Goal: Transaction & Acquisition: Purchase product/service

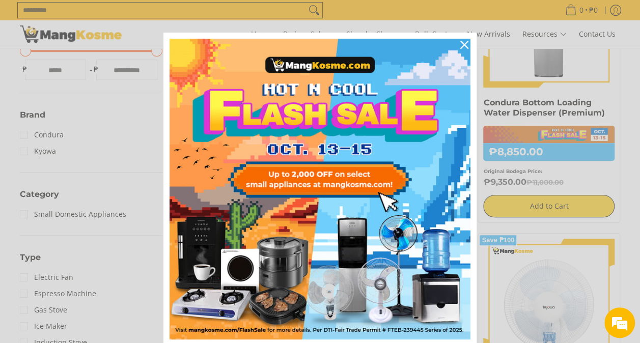
scroll to position [40, 0]
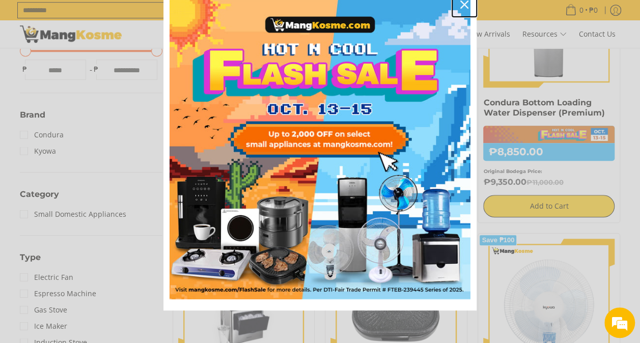
click at [462, 2] on icon "close icon" at bounding box center [464, 5] width 8 height 8
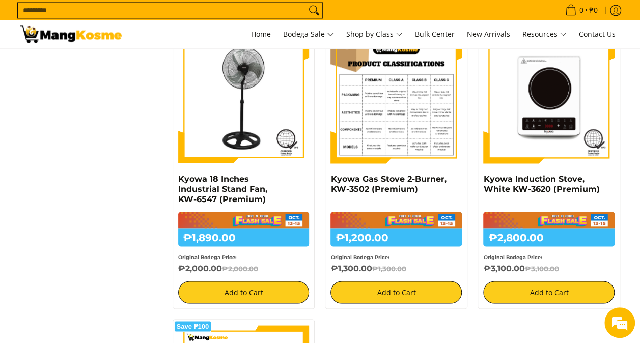
scroll to position [763, 0]
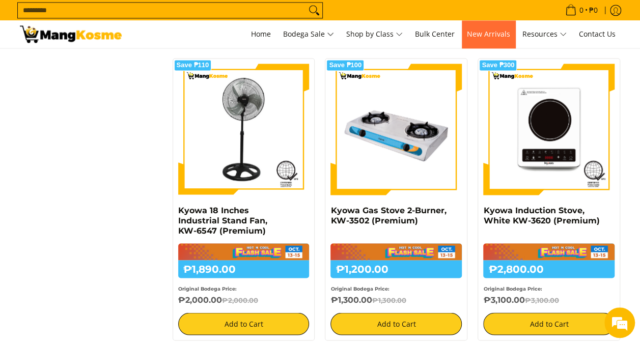
click at [490, 34] on span "New Arrivals" at bounding box center [488, 34] width 43 height 10
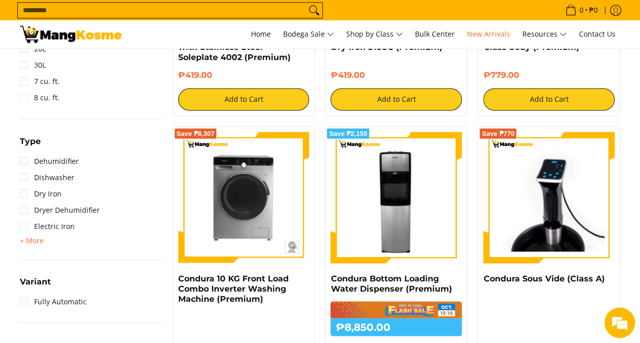
scroll to position [783, 0]
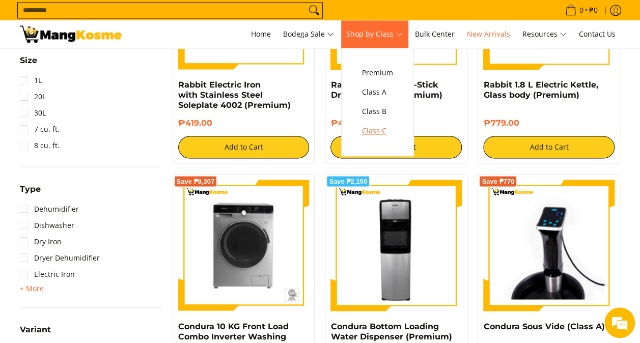
click at [381, 128] on span "Class C" at bounding box center [377, 131] width 31 height 13
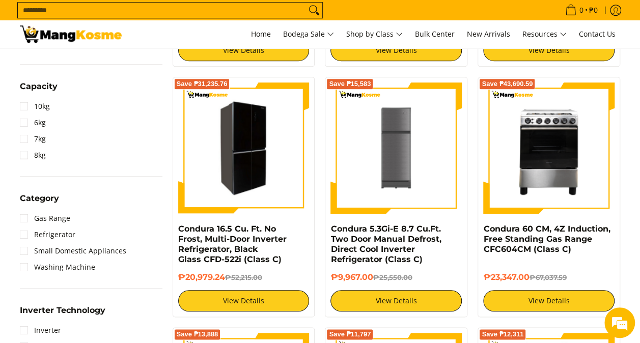
click at [261, 150] on img at bounding box center [243, 148] width 131 height 128
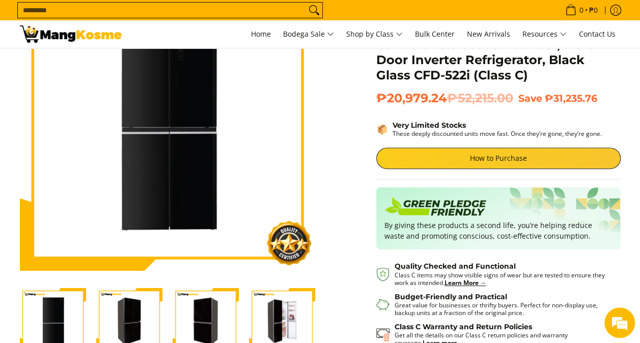
scroll to position [102, 0]
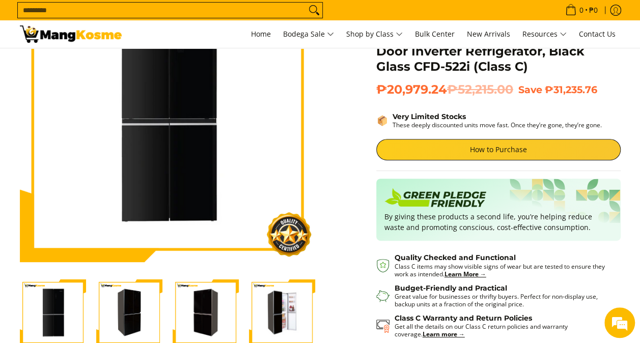
click at [242, 175] on img at bounding box center [167, 114] width 295 height 288
click at [289, 308] on img "Condura 16.5 Cu. Ft. No Frost, Multi-Door Inverter Refrigerator, Black Glass CF…" at bounding box center [282, 312] width 66 height 65
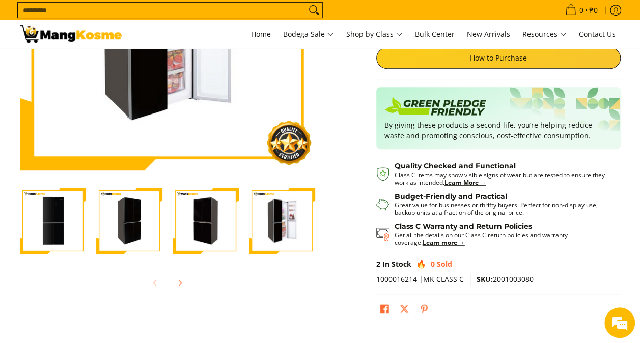
scroll to position [204, 0]
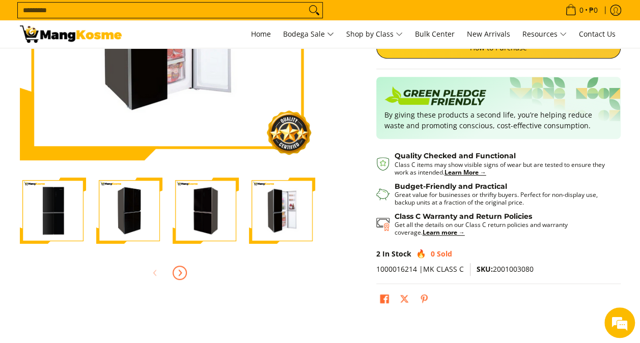
click at [181, 273] on icon "Next" at bounding box center [180, 273] width 3 height 6
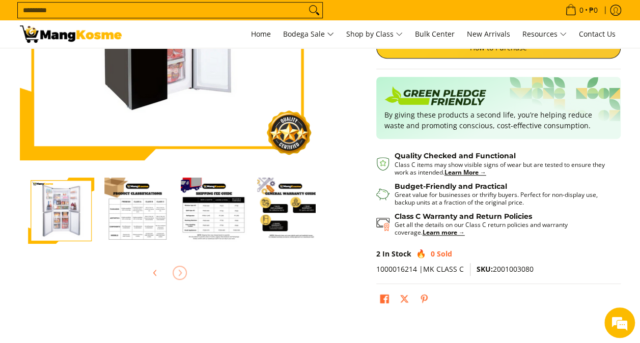
scroll to position [0, 305]
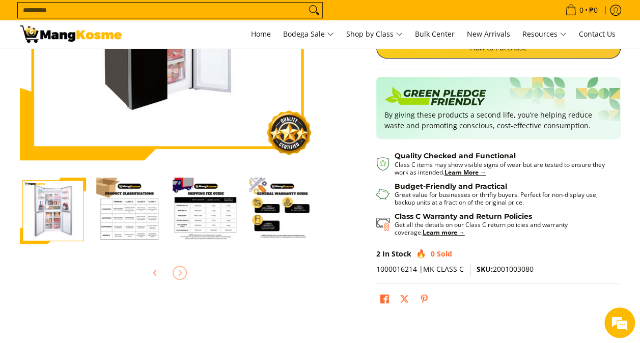
click at [68, 215] on img "Condura 16.5 Cu. Ft. No Frost, Multi-Door Inverter Refrigerator, Black Glass CF…" at bounding box center [53, 211] width 66 height 65
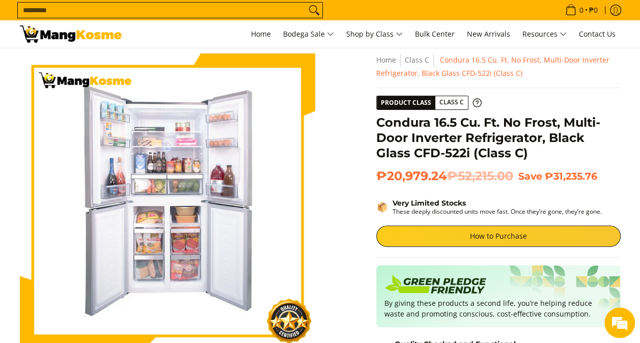
scroll to position [0, 0]
